Goal: Transaction & Acquisition: Download file/media

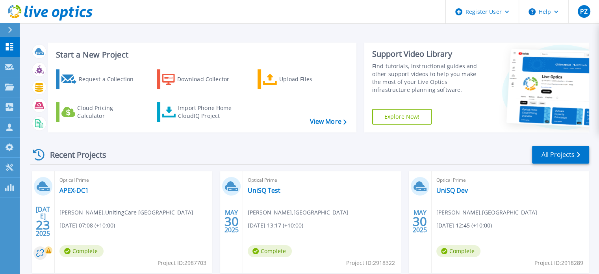
scroll to position [39, 0]
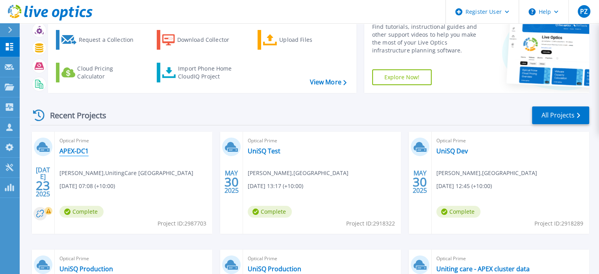
click at [74, 151] on link "APEX-DC1" at bounding box center [73, 151] width 29 height 8
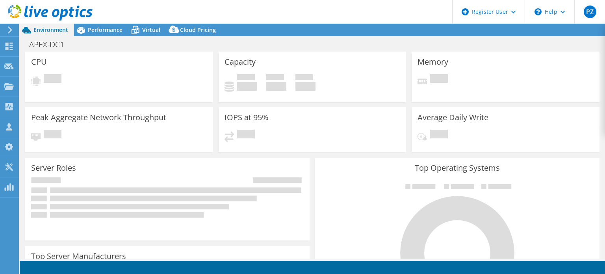
select select "USD"
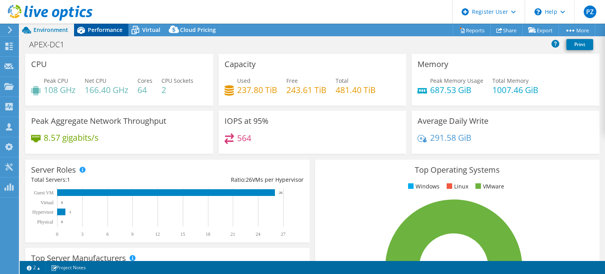
click at [115, 33] on span "Performance" at bounding box center [105, 29] width 35 height 7
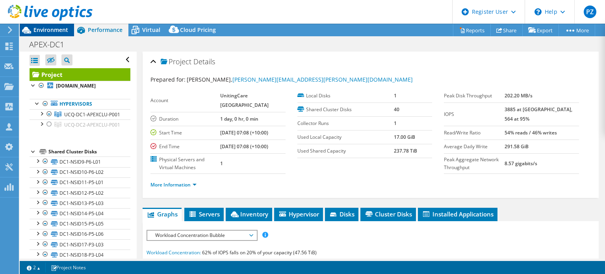
click at [61, 31] on span "Environment" at bounding box center [50, 29] width 35 height 7
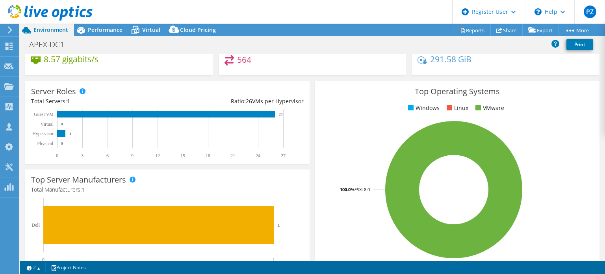
scroll to position [39, 0]
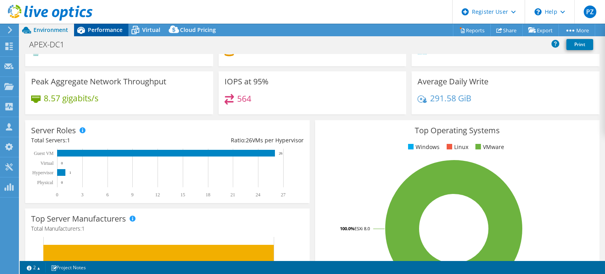
click at [110, 30] on span "Performance" at bounding box center [105, 29] width 35 height 7
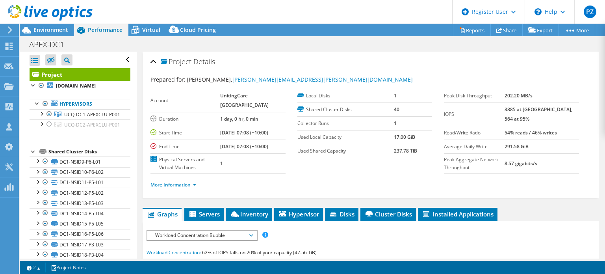
scroll to position [0, 0]
click at [41, 117] on div at bounding box center [41, 113] width 8 height 8
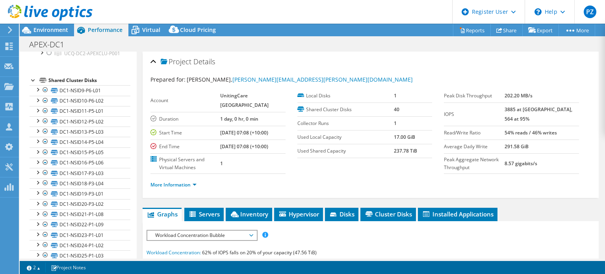
scroll to position [118, 0]
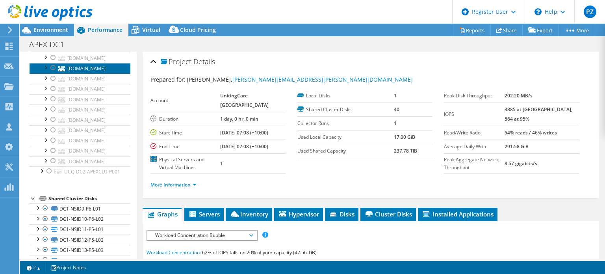
click at [82, 73] on link "[DOMAIN_NAME]" at bounding box center [80, 68] width 101 height 10
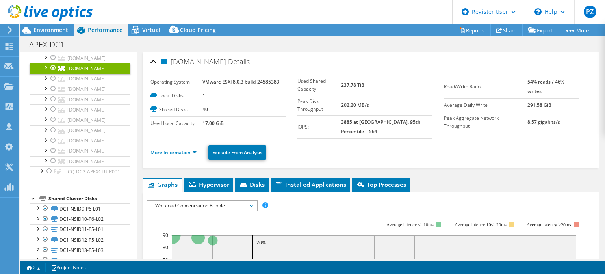
click at [176, 149] on link "More Information" at bounding box center [174, 152] width 46 height 7
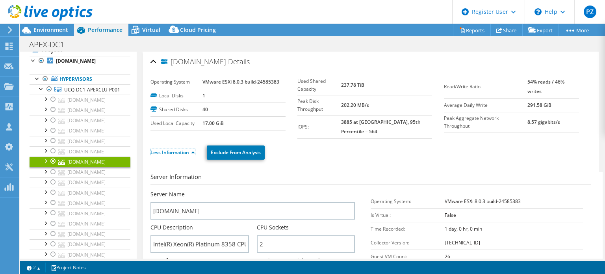
scroll to position [0, 0]
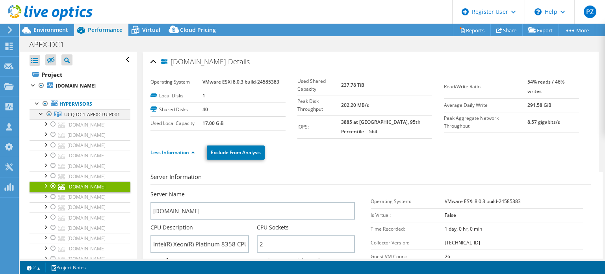
click at [48, 117] on div at bounding box center [49, 113] width 8 height 9
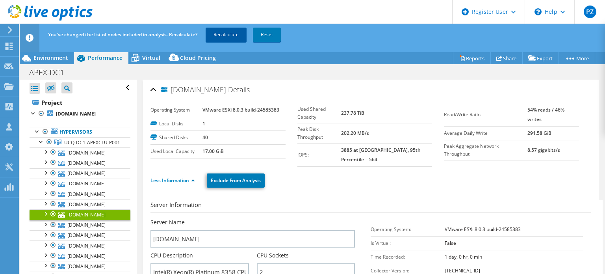
click at [236, 36] on link "Recalculate" at bounding box center [226, 35] width 41 height 14
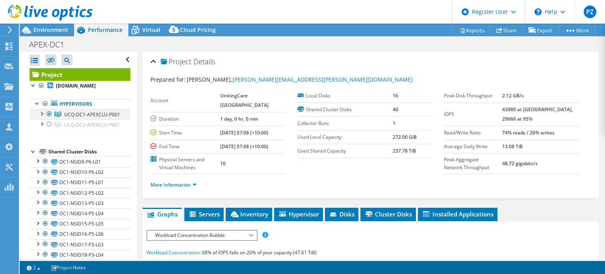
click at [38, 117] on div at bounding box center [41, 113] width 8 height 8
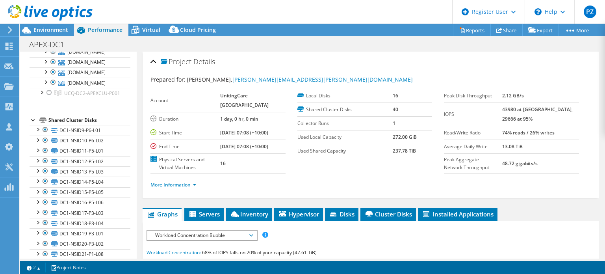
scroll to position [197, 0]
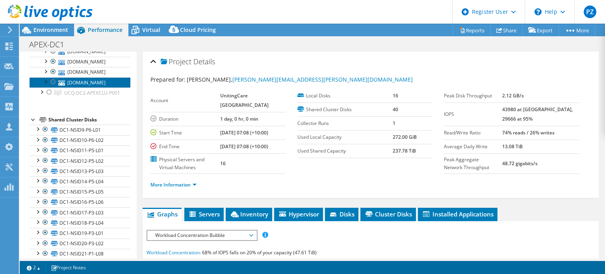
click at [76, 87] on link "[DOMAIN_NAME]" at bounding box center [80, 82] width 101 height 10
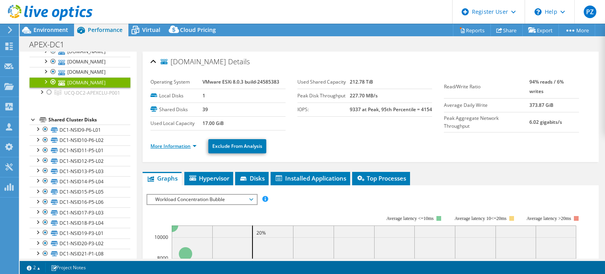
click at [183, 148] on link "More Information" at bounding box center [174, 146] width 46 height 7
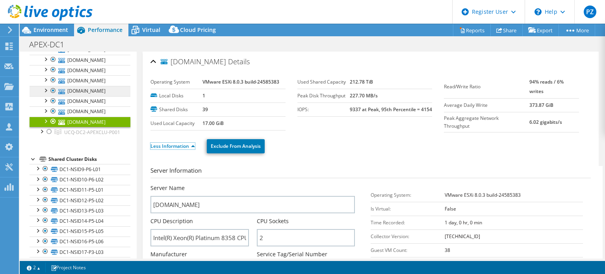
scroll to position [315, 0]
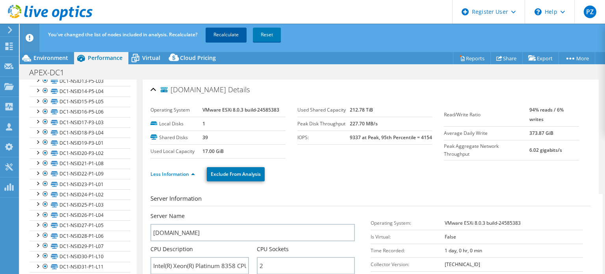
click at [233, 33] on link "Recalculate" at bounding box center [226, 35] width 41 height 14
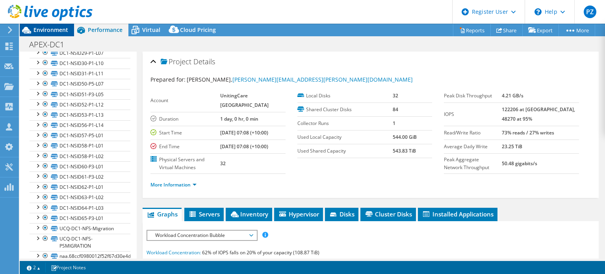
click at [64, 26] on span "Environment" at bounding box center [50, 29] width 35 height 7
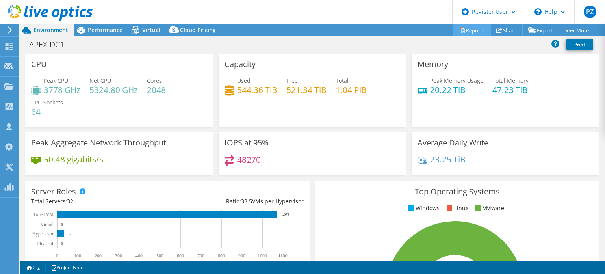
click at [480, 26] on link "Reports" at bounding box center [472, 30] width 38 height 12
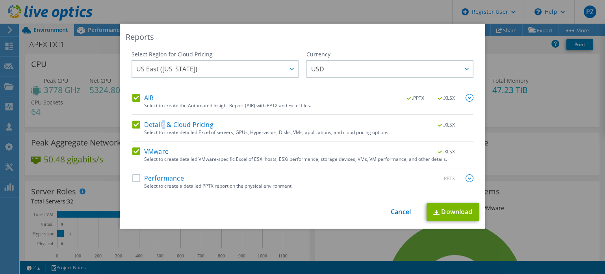
click at [162, 122] on label "Details & Cloud Pricing" at bounding box center [172, 125] width 81 height 8
click at [133, 97] on label "AIR" at bounding box center [142, 98] width 21 height 8
click at [0, 0] on input "AIR" at bounding box center [0, 0] width 0 height 0
click at [132, 121] on label "Details & Cloud Pricing" at bounding box center [172, 125] width 81 height 8
click at [0, 0] on input "Details & Cloud Pricing" at bounding box center [0, 0] width 0 height 0
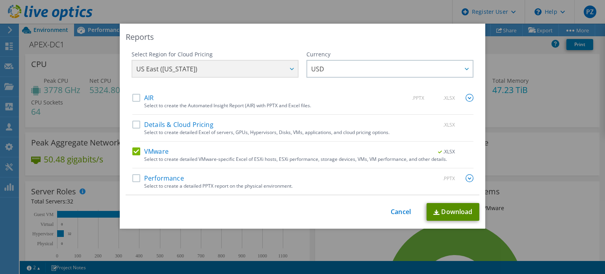
click at [455, 213] on link "Download" at bounding box center [453, 212] width 53 height 18
click at [541, 152] on div "Reports Select Region for Cloud Pricing Asia Pacific ([GEOGRAPHIC_DATA]) [GEOGR…" at bounding box center [302, 137] width 605 height 227
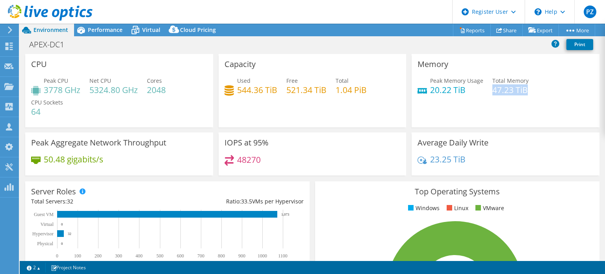
drag, startPoint x: 489, startPoint y: 88, endPoint x: 523, endPoint y: 93, distance: 34.6
click at [523, 93] on h4 "47.23 TiB" at bounding box center [511, 89] width 36 height 9
